Goal: Information Seeking & Learning: Find specific fact

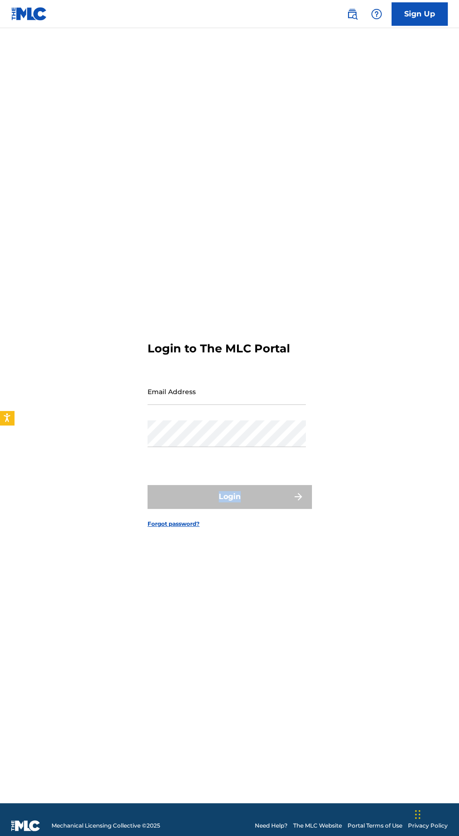
click at [42, 322] on div "Login to The MLC Portal Email Address Password Login Forgot password?" at bounding box center [229, 427] width 459 height 751
click at [349, 9] on img at bounding box center [352, 13] width 11 height 11
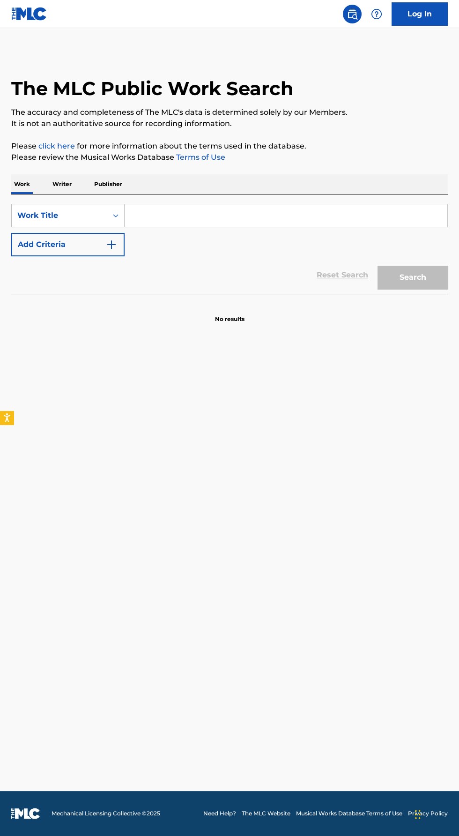
click at [149, 215] on input "Search Form" at bounding box center [286, 215] width 323 height 22
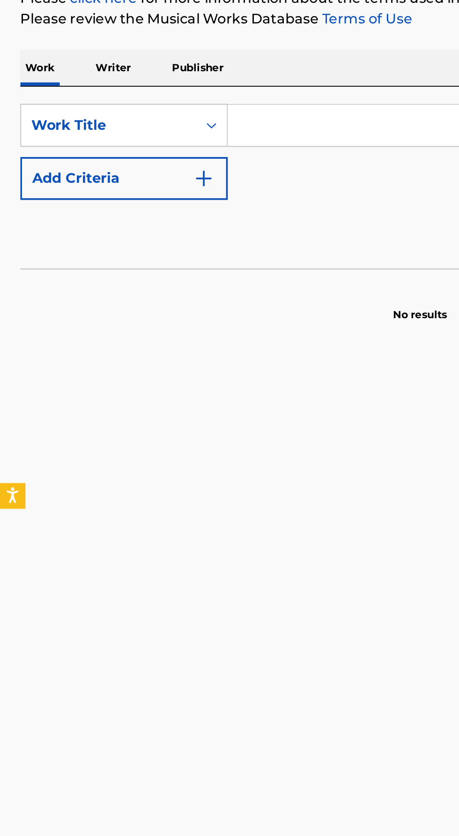
scroll to position [1, 0]
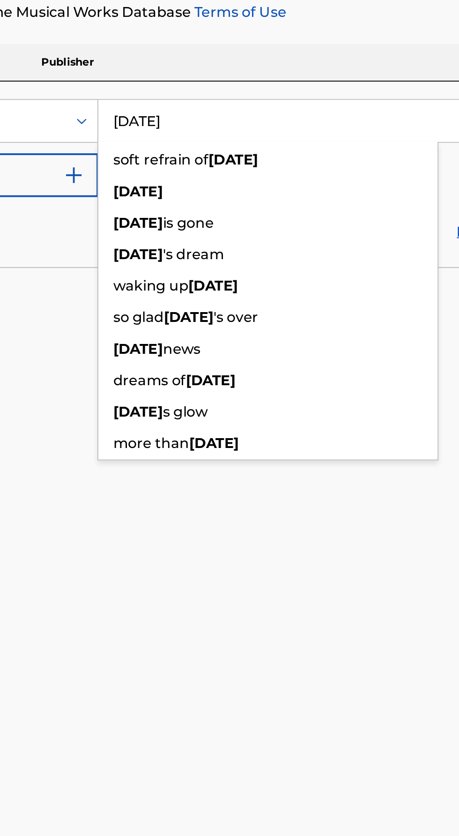
type input "[DATE]"
click at [96, 315] on section "No results" at bounding box center [229, 311] width 437 height 24
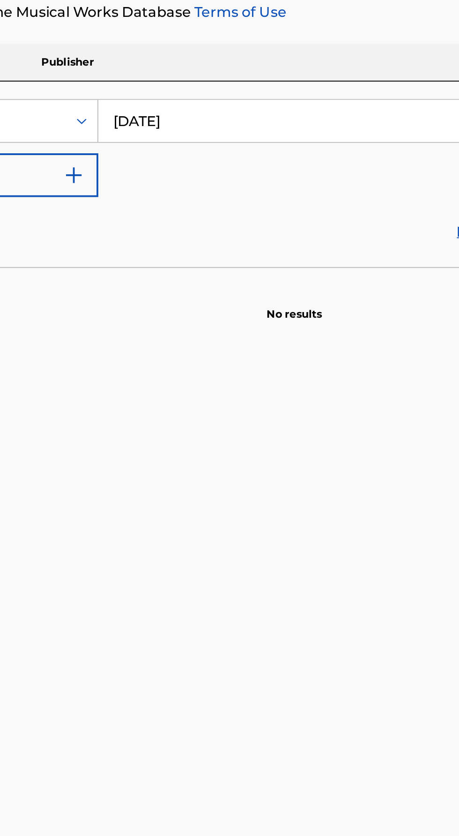
click at [148, 204] on input "[DATE]" at bounding box center [286, 215] width 323 height 22
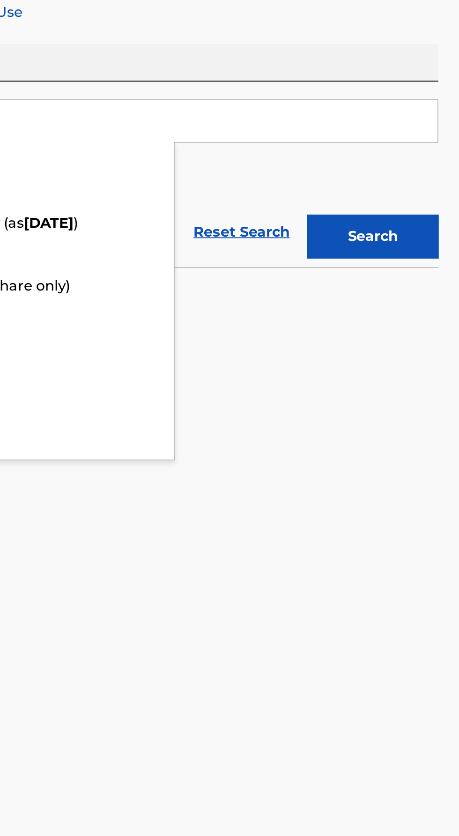
click at [396, 275] on button "Search" at bounding box center [413, 277] width 70 height 23
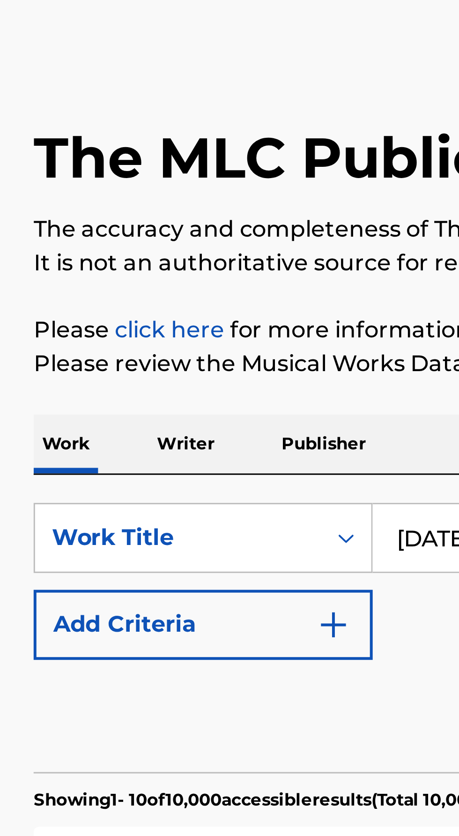
click at [63, 186] on p "Writer" at bounding box center [62, 183] width 25 height 20
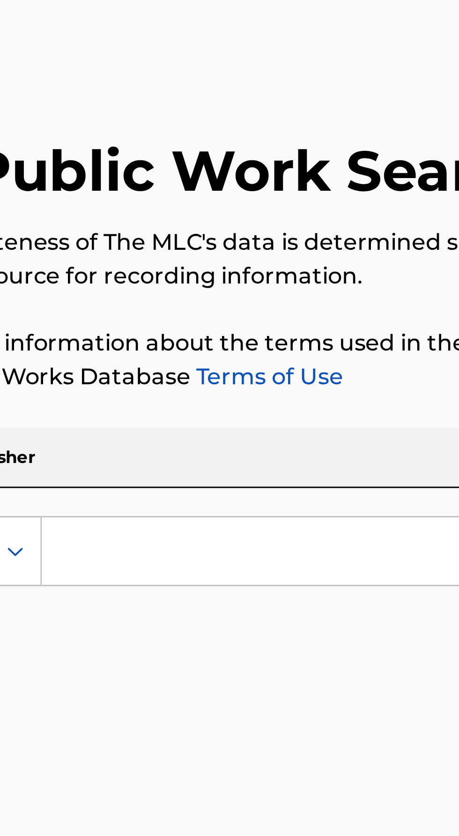
click at [140, 218] on input "Search Form" at bounding box center [286, 215] width 323 height 22
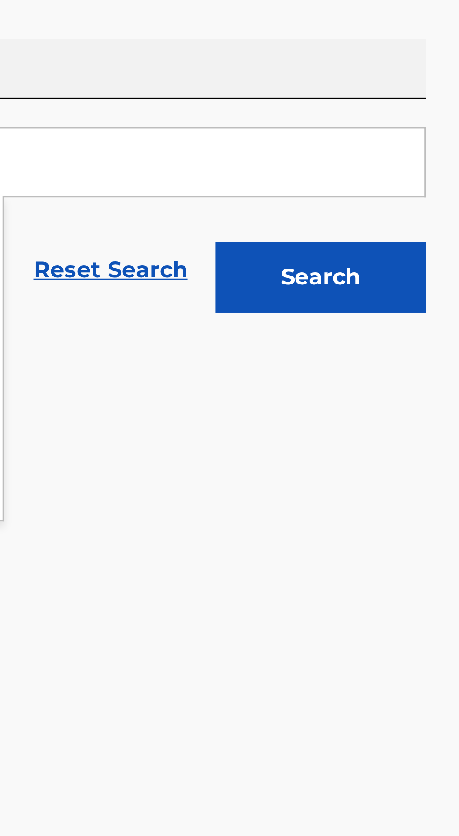
click at [390, 255] on button "Search" at bounding box center [413, 253] width 70 height 23
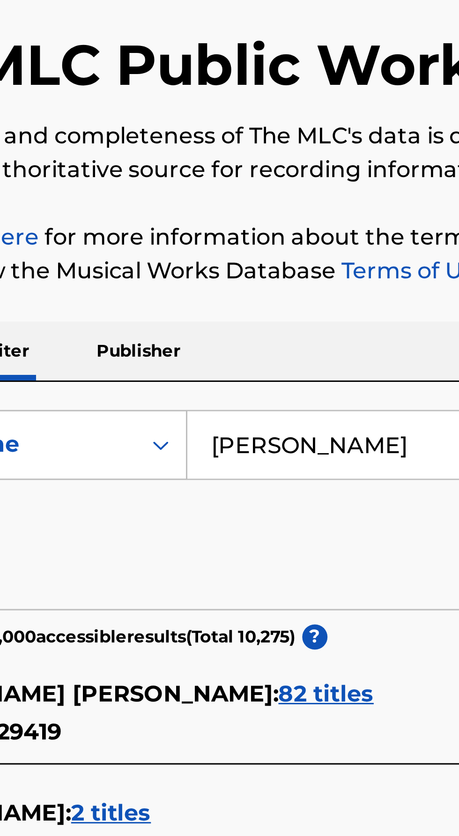
click at [194, 213] on input "[PERSON_NAME]" at bounding box center [286, 215] width 323 height 22
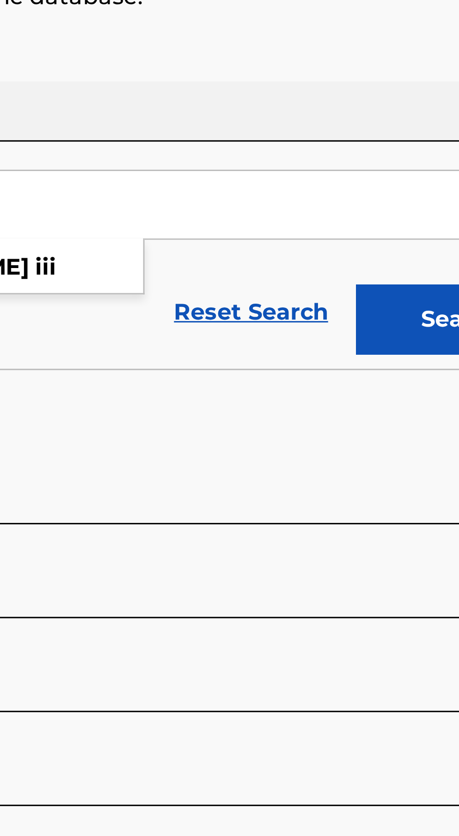
type input "[PERSON_NAME]"
click at [389, 248] on button "Search" at bounding box center [413, 253] width 70 height 23
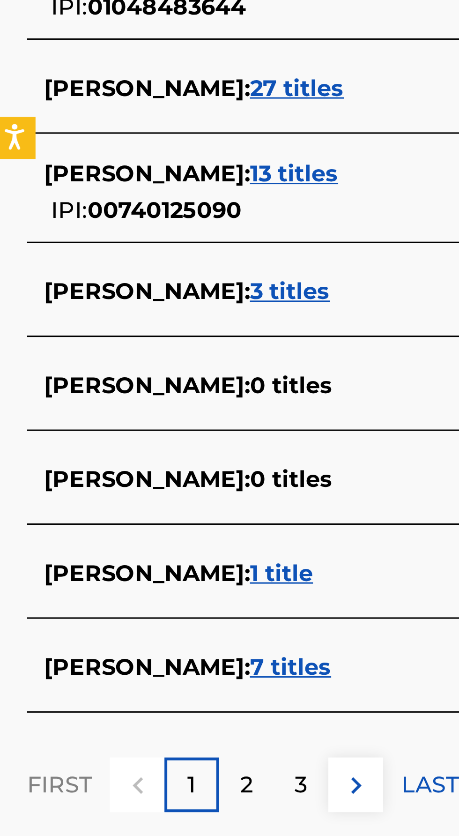
click at [100, 594] on span "7 titles" at bounding box center [99, 594] width 27 height 9
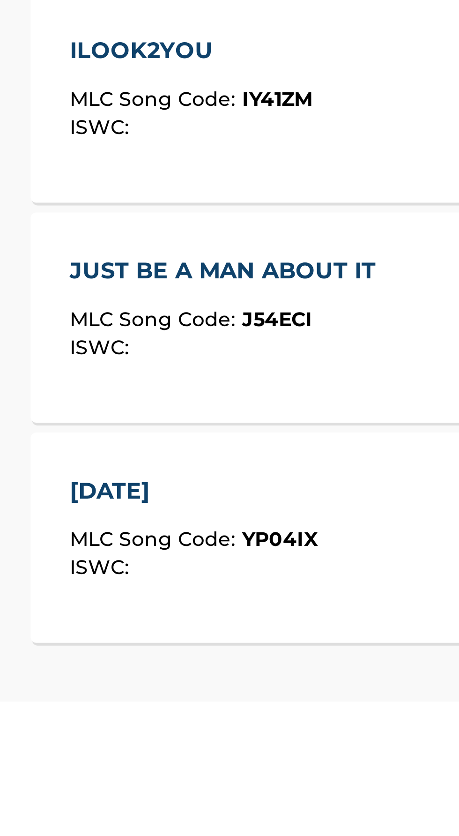
scroll to position [13, 0]
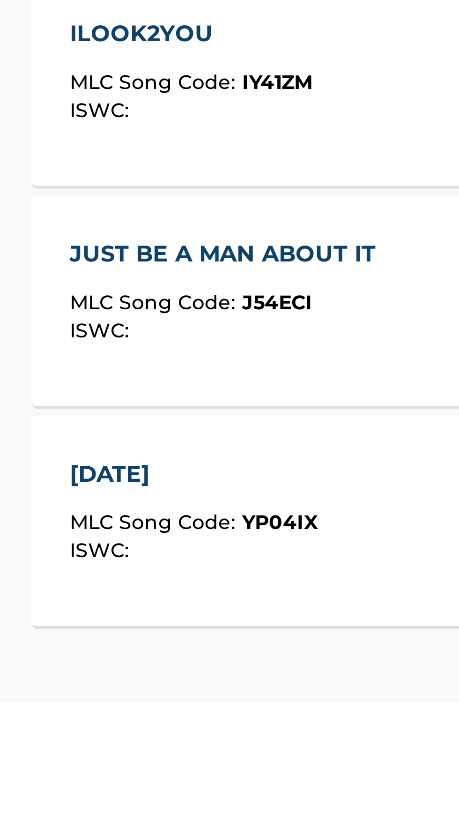
click at [39, 775] on span "MLC Song Code :" at bounding box center [53, 776] width 58 height 8
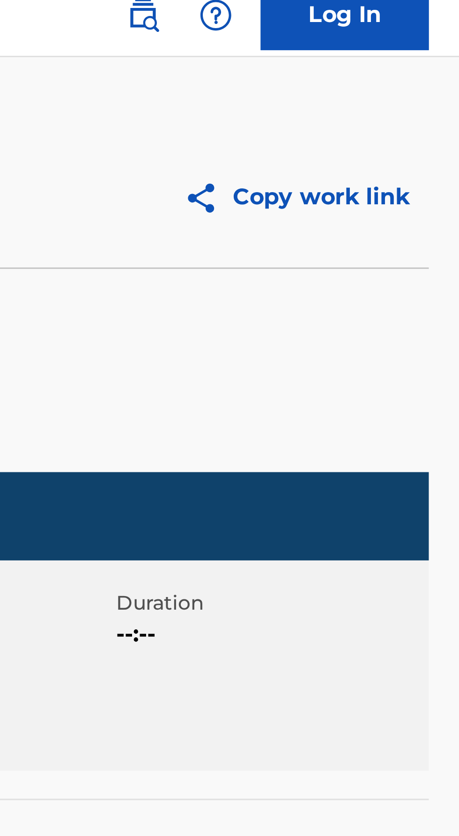
click at [375, 72] on img at bounding box center [374, 75] width 16 height 12
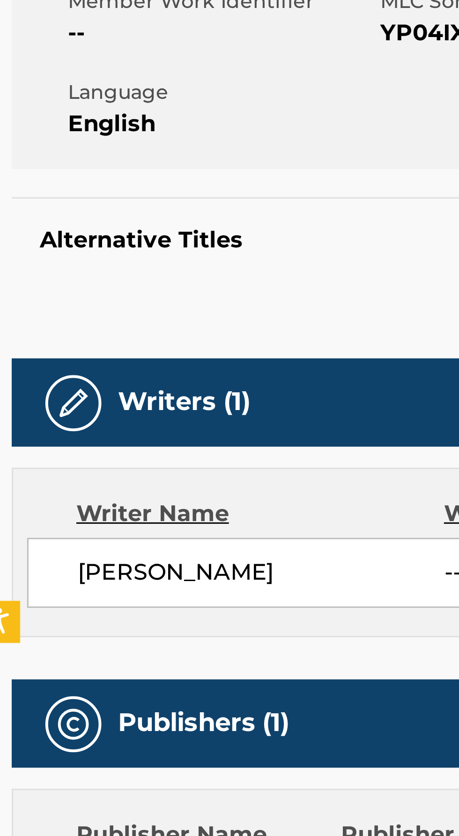
click at [41, 383] on div "Writer Name" at bounding box center [94, 381] width 123 height 11
click at [47, 390] on div "[PERSON_NAME] -- Composer/Author" at bounding box center [229, 401] width 426 height 23
click at [29, 341] on img at bounding box center [31, 344] width 11 height 11
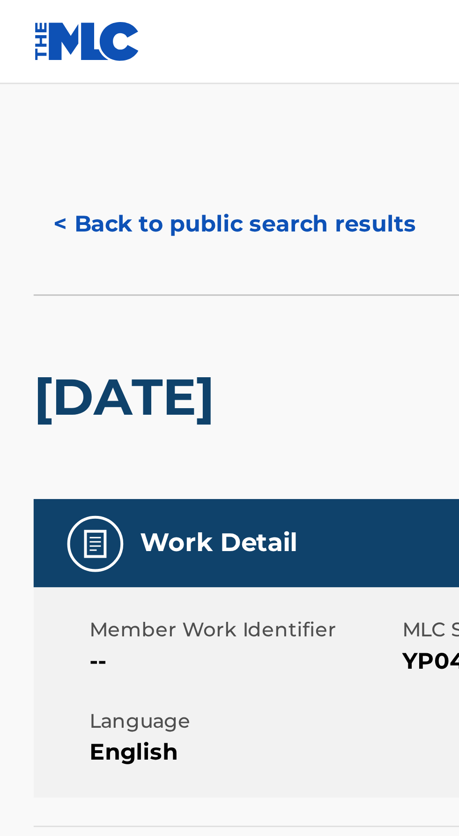
click at [16, 75] on button "< Back to public search results" at bounding box center [78, 74] width 134 height 23
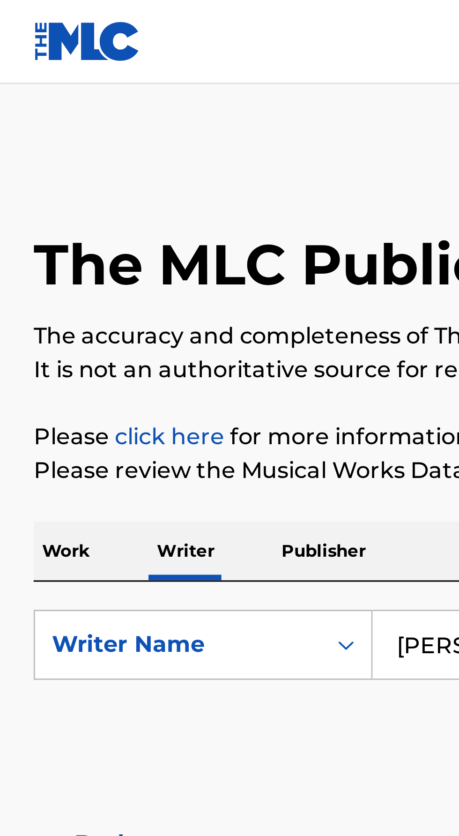
click at [22, 183] on p "Work" at bounding box center [22, 184] width 22 height 20
